Goal: Navigation & Orientation: Find specific page/section

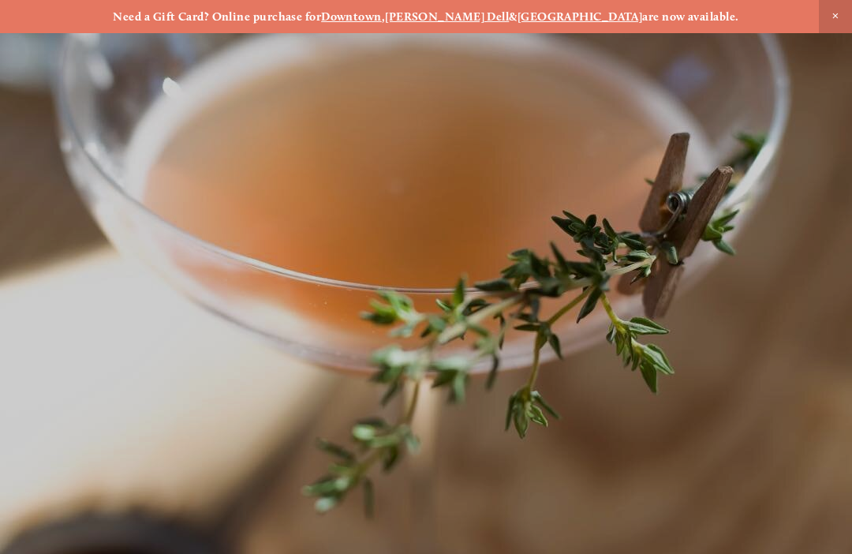
scroll to position [-17, 0]
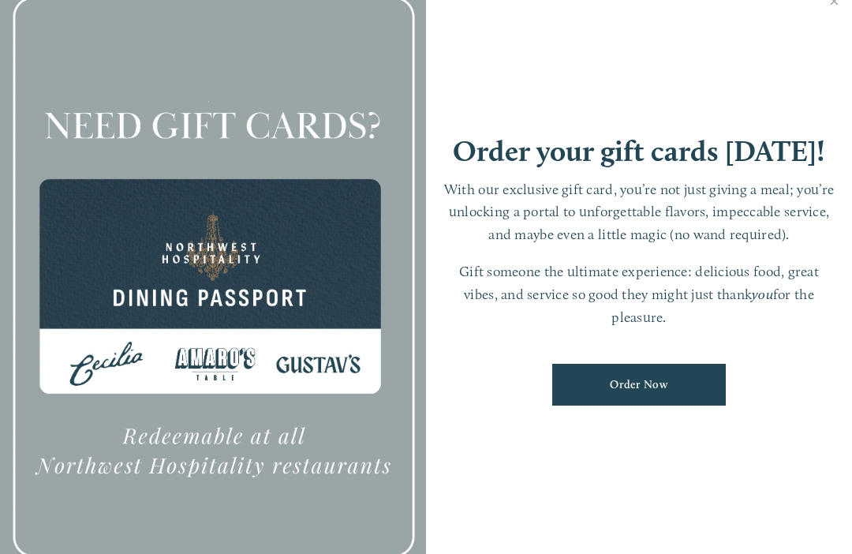
click at [839, 25] on link "Close" at bounding box center [833, 3] width 31 height 44
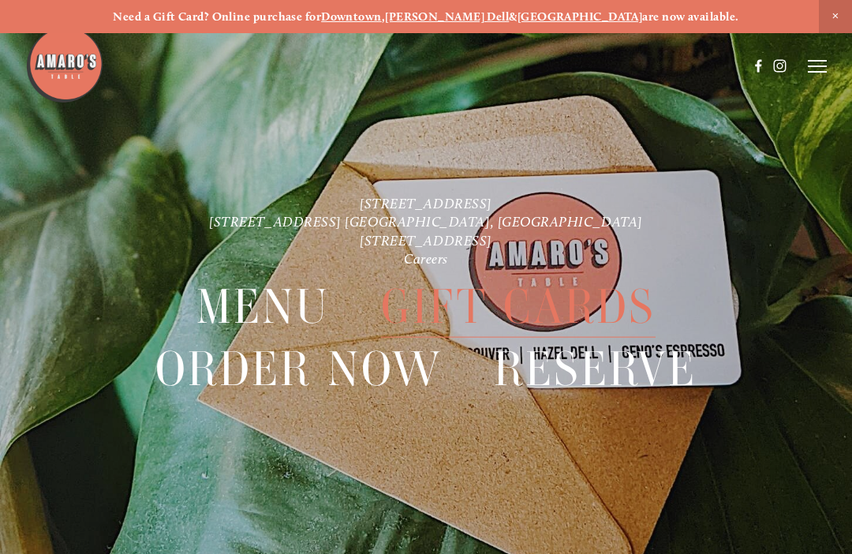
click at [823, 66] on line at bounding box center [816, 66] width 19 height 0
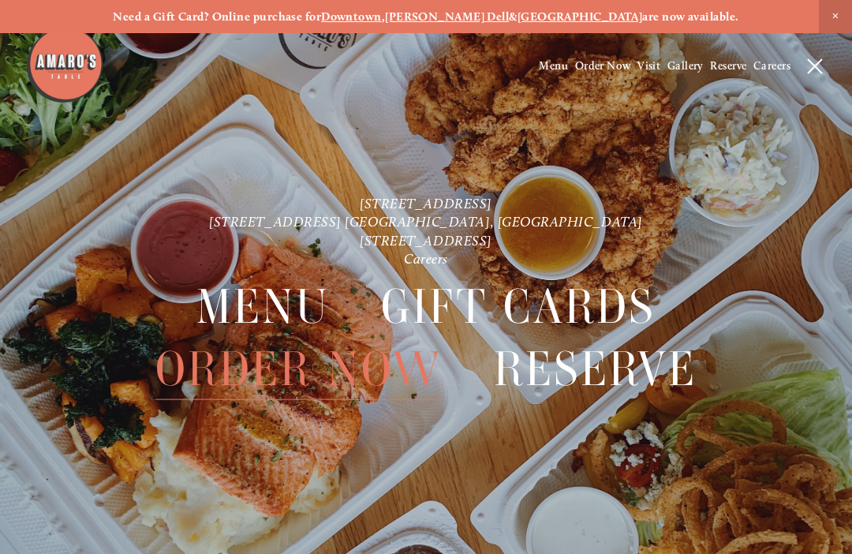
click at [546, 73] on span "Menu" at bounding box center [553, 65] width 29 height 13
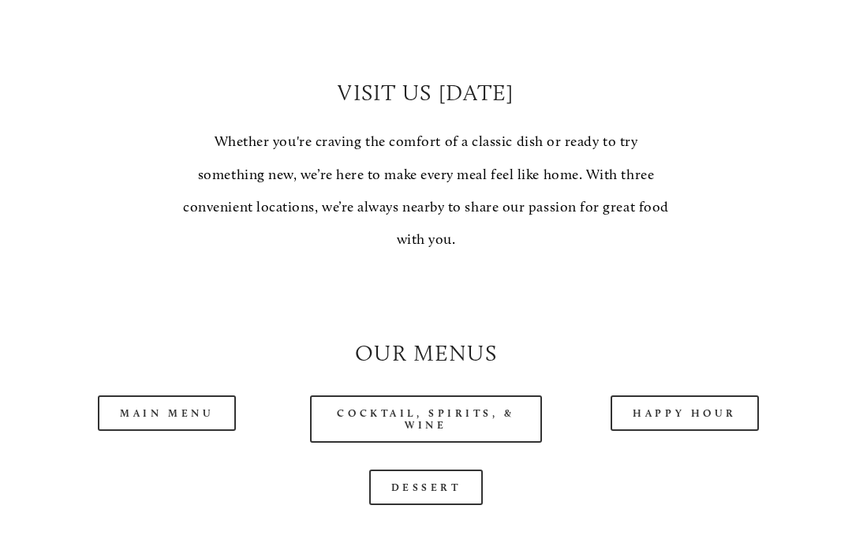
scroll to position [1221, 0]
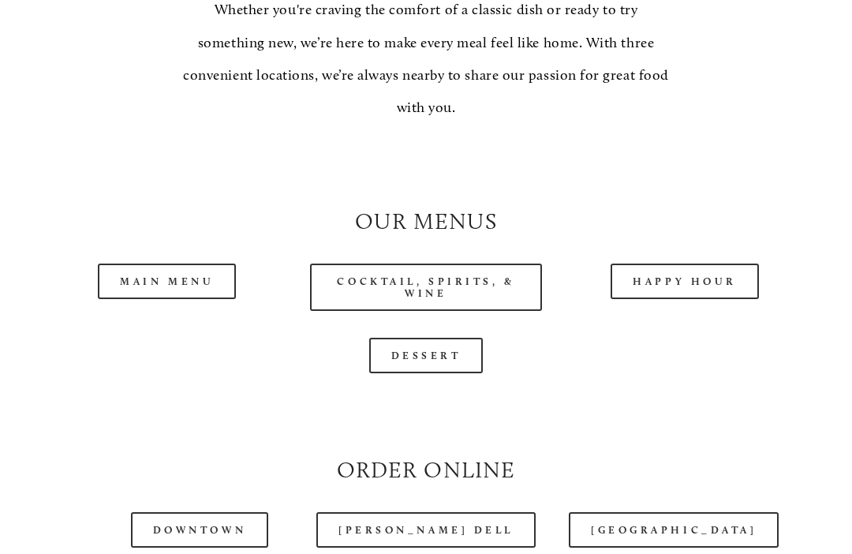
click at [718, 281] on link "Happy Hour" at bounding box center [684, 281] width 148 height 35
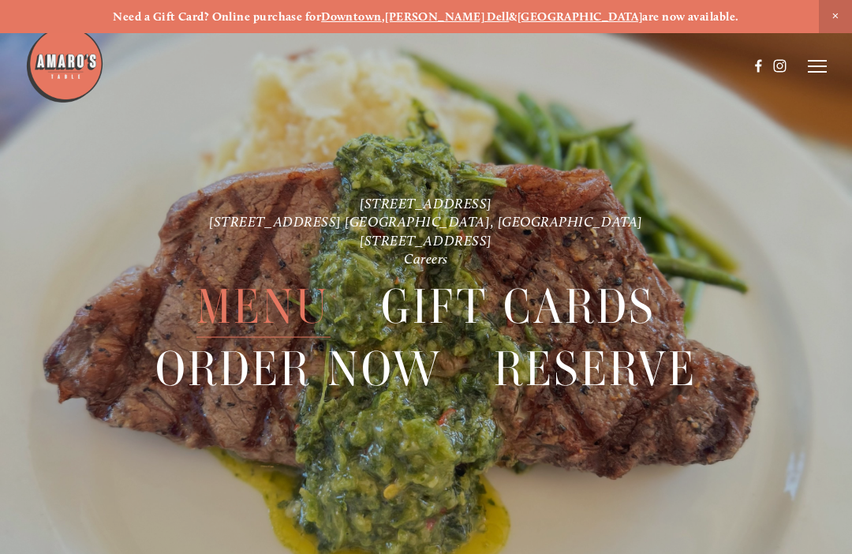
click at [818, 66] on line at bounding box center [816, 66] width 19 height 0
click at [223, 300] on span "Menu" at bounding box center [262, 307] width 133 height 62
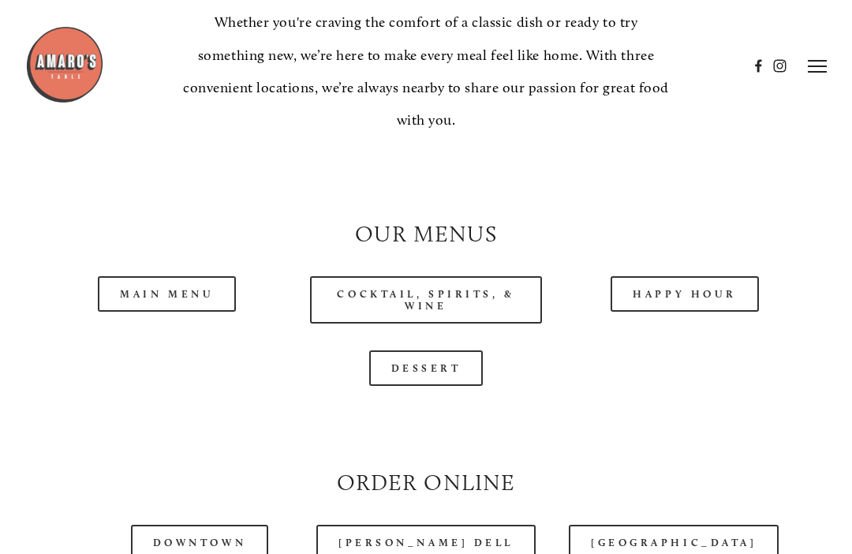
scroll to position [1206, 0]
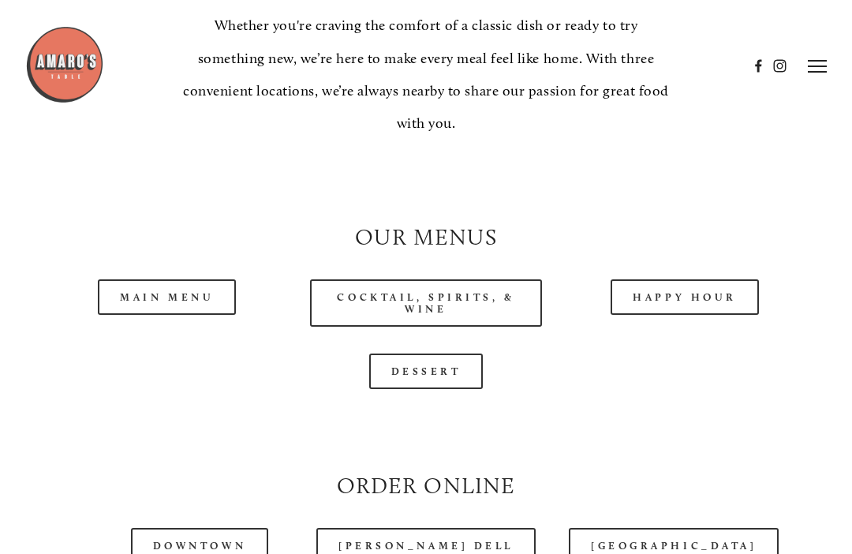
click at [701, 289] on link "Happy Hour" at bounding box center [684, 296] width 148 height 35
click at [165, 295] on link "Main Menu" at bounding box center [167, 296] width 138 height 35
